Goal: Task Accomplishment & Management: Complete application form

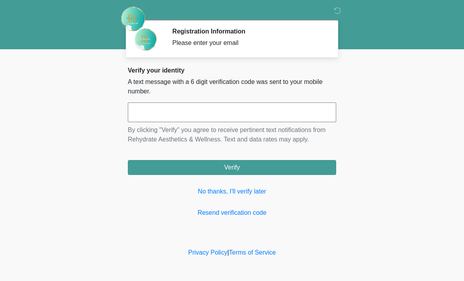
click at [232, 109] on input "text" at bounding box center [232, 112] width 209 height 20
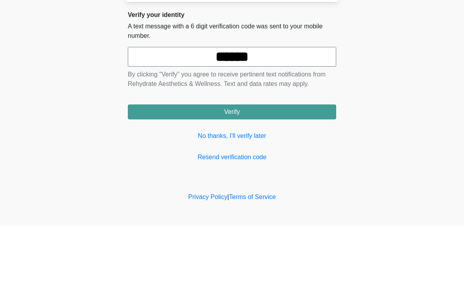
type input "******"
click at [274, 160] on button "Verify" at bounding box center [232, 167] width 209 height 15
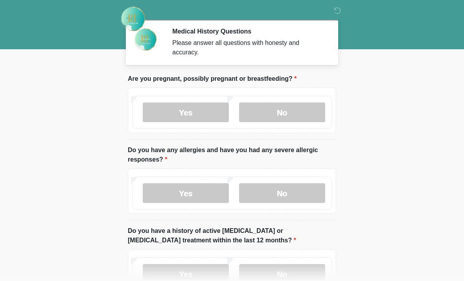
click at [296, 117] on label "No" at bounding box center [282, 112] width 86 height 20
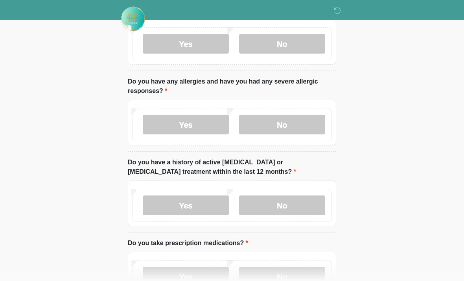
scroll to position [68, 0]
click at [297, 127] on label "No" at bounding box center [282, 125] width 86 height 20
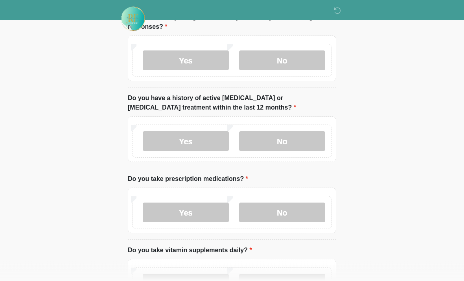
scroll to position [133, 0]
click at [208, 140] on label "Yes" at bounding box center [186, 141] width 86 height 20
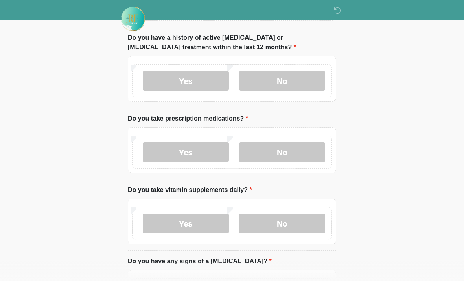
scroll to position [194, 0]
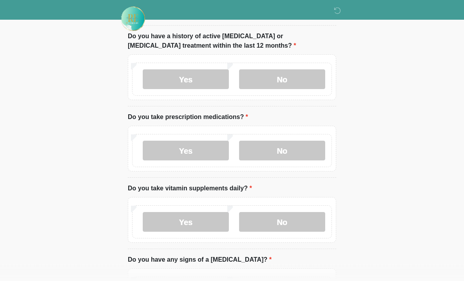
click at [206, 157] on label "Yes" at bounding box center [186, 151] width 86 height 20
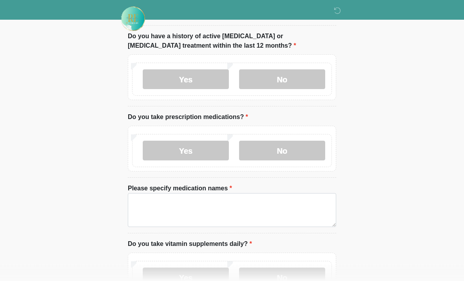
scroll to position [194, 0]
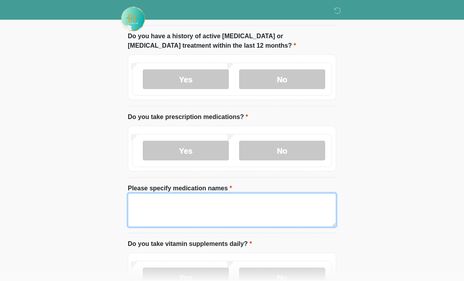
click at [242, 216] on textarea "Please specify medication names" at bounding box center [232, 210] width 209 height 34
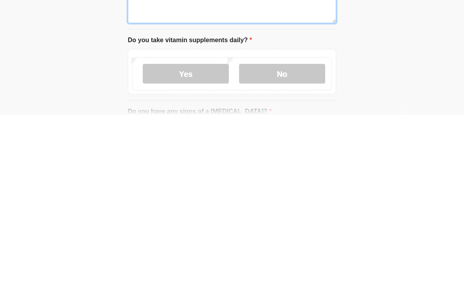
scroll to position [233, 0]
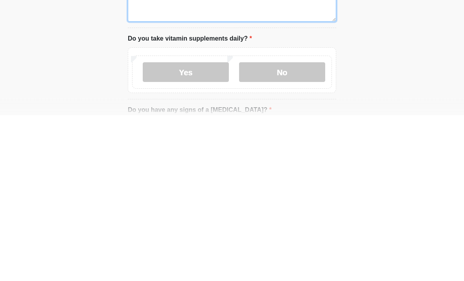
type textarea "**********"
click at [197, 228] on label "Yes" at bounding box center [186, 238] width 86 height 20
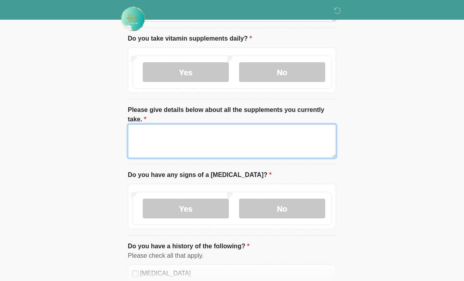
click at [217, 139] on textarea "Please give details below about all the supplements you currently take." at bounding box center [232, 141] width 209 height 34
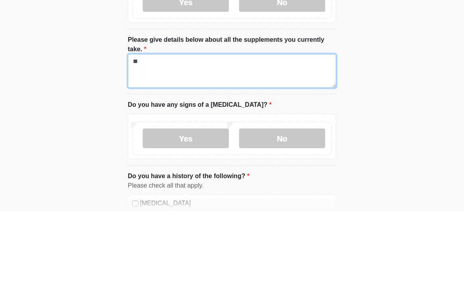
type textarea "*"
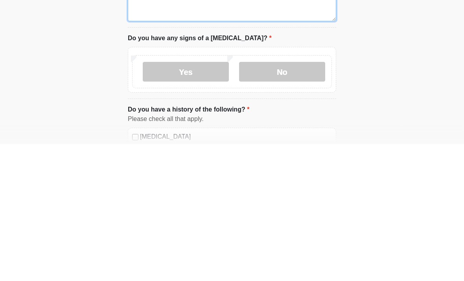
type textarea "**********"
click at [294, 198] on label "No" at bounding box center [282, 208] width 86 height 20
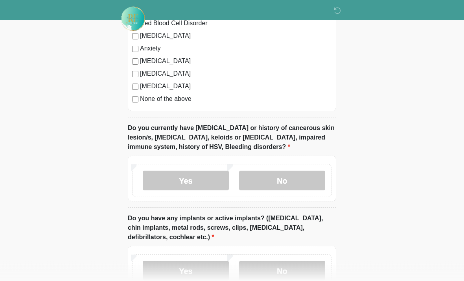
scroll to position [713, 0]
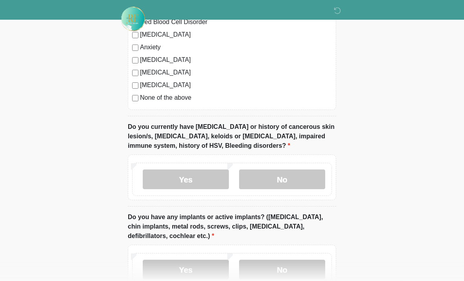
click at [318, 181] on label "No" at bounding box center [282, 179] width 86 height 20
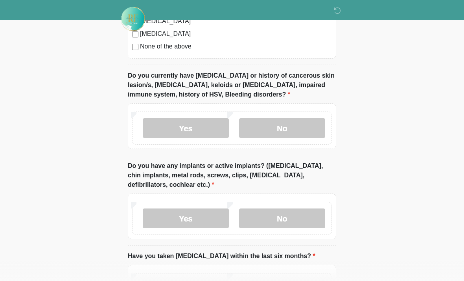
scroll to position [767, 0]
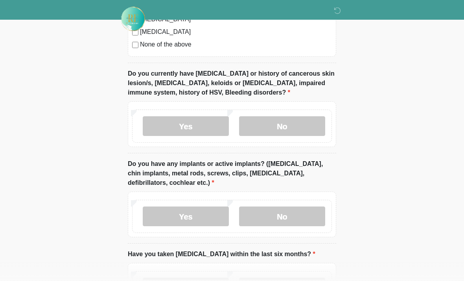
click at [298, 221] on label "No" at bounding box center [282, 216] width 86 height 20
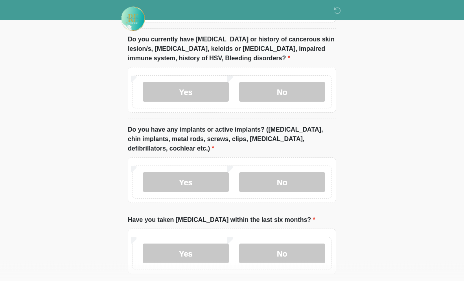
scroll to position [837, 0]
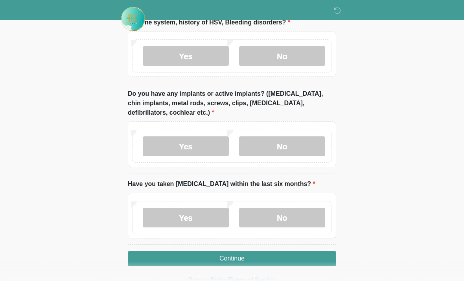
click at [298, 218] on label "No" at bounding box center [282, 217] width 86 height 20
click at [283, 262] on button "Continue" at bounding box center [232, 258] width 209 height 15
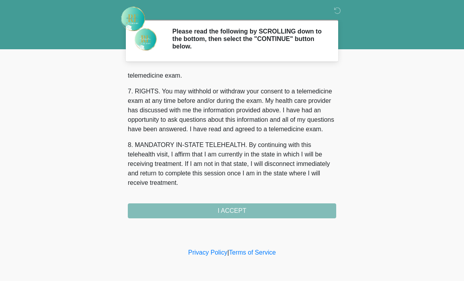
scroll to position [343, 0]
click at [275, 212] on button "I ACCEPT" at bounding box center [232, 210] width 209 height 15
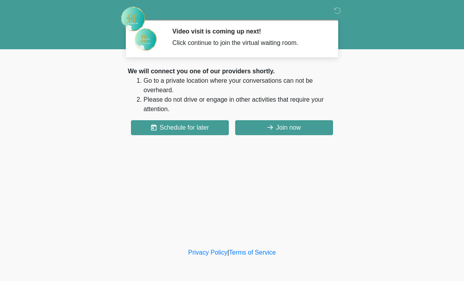
click at [301, 128] on button "Join now" at bounding box center [284, 127] width 98 height 15
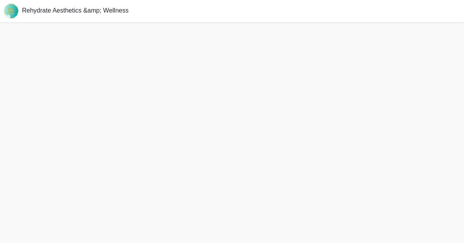
scroll to position [2, 0]
